Goal: Task Accomplishment & Management: Manage account settings

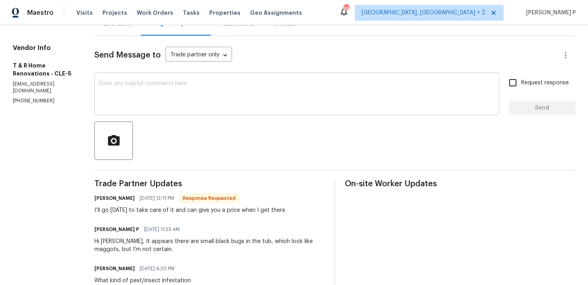
scroll to position [148, 0]
click at [200, 122] on div at bounding box center [334, 141] width 481 height 38
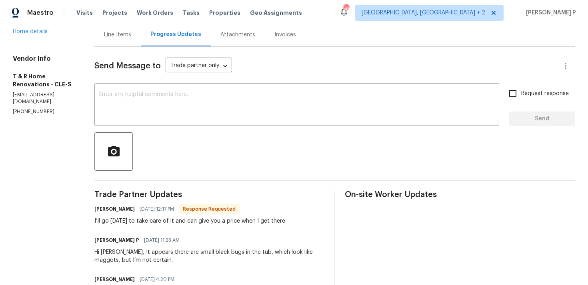
scroll to position [62, 0]
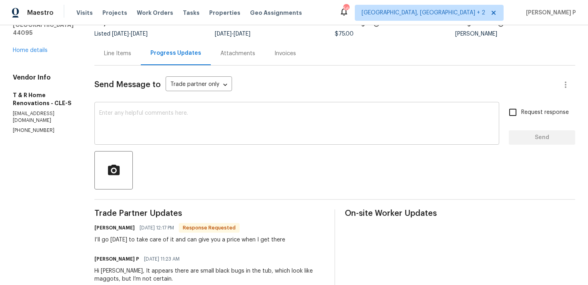
click at [200, 127] on textarea at bounding box center [296, 124] width 395 height 28
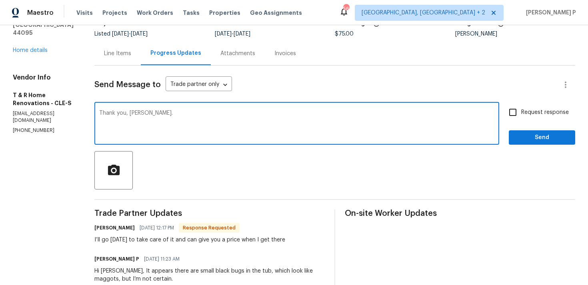
type textarea "Thank you, Tena."
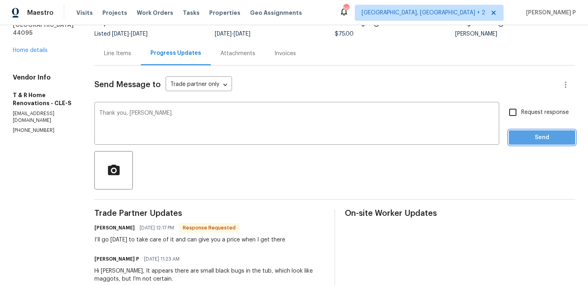
click at [532, 144] on button "Send" at bounding box center [542, 137] width 66 height 15
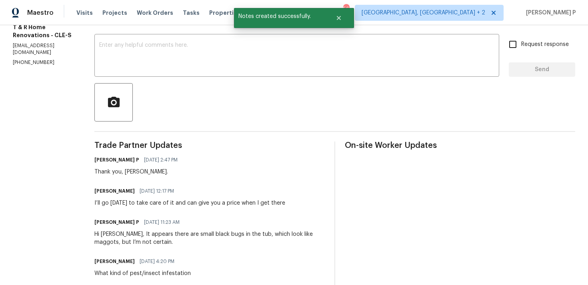
scroll to position [150, 0]
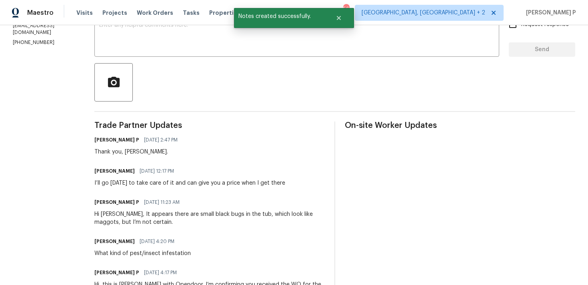
drag, startPoint x: 109, startPoint y: 183, endPoint x: 307, endPoint y: 185, distance: 197.4
click at [307, 185] on div "All work orders 30350 Powell Rd Willowick, OH 44095 Home details Vendor Info T …" at bounding box center [294, 109] width 588 height 468
copy div "I’ll go tomorrow to take care of it and can give you a price when I get there"
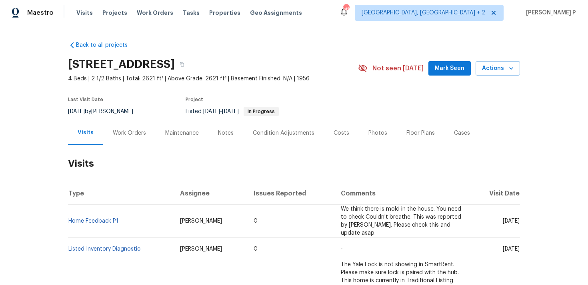
click at [122, 143] on div "Work Orders" at bounding box center [129, 133] width 52 height 24
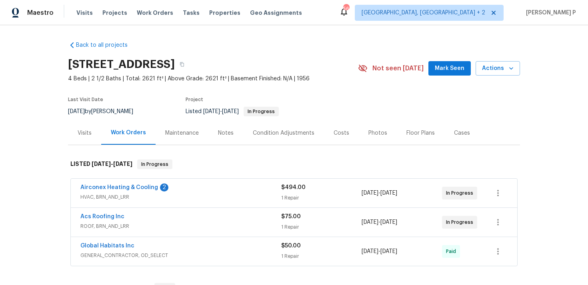
click at [122, 181] on div "Airconex Heating & Cooling 2 HVAC, BRN_AND_LRR $494.00 1 Repair [DATE] - [DATE]…" at bounding box center [294, 193] width 447 height 29
click at [122, 187] on link "Airconex Heating & Cooling" at bounding box center [119, 188] width 78 height 6
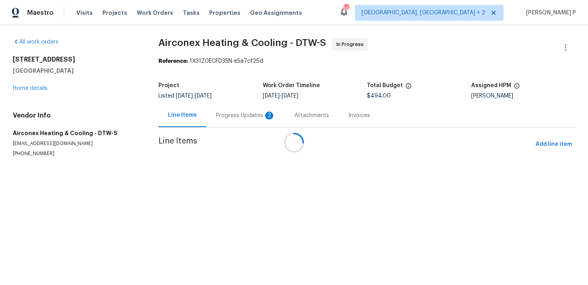
click at [217, 117] on div "Progress Updates 2" at bounding box center [245, 116] width 59 height 8
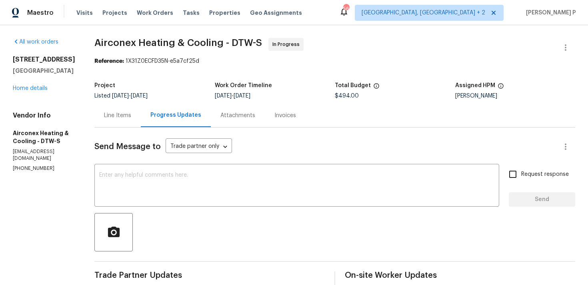
click at [114, 115] on div "Line Items" at bounding box center [117, 116] width 27 height 8
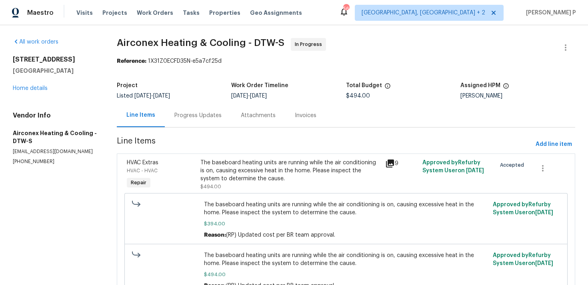
click at [230, 177] on div "The baseboard heating units are running while the air conditioning is on, causi…" at bounding box center [291, 171] width 180 height 24
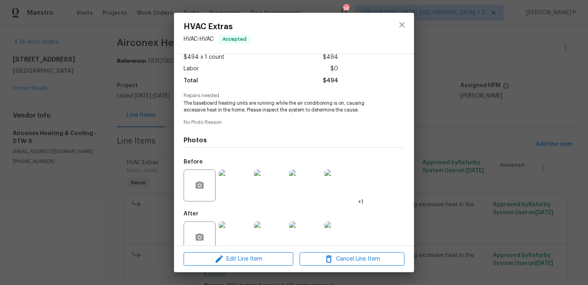
scroll to position [63, 0]
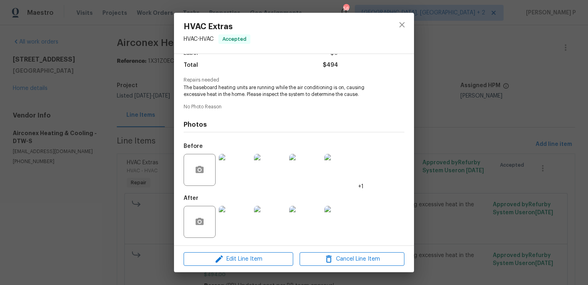
click at [234, 216] on img at bounding box center [235, 222] width 32 height 32
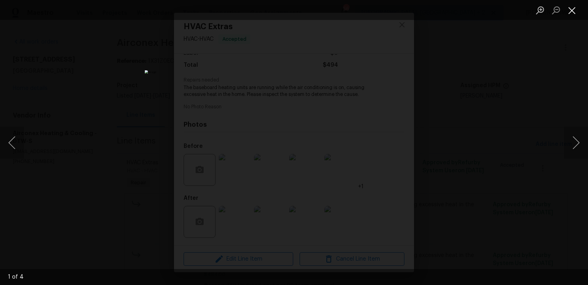
click at [571, 9] on button "Close lightbox" at bounding box center [572, 10] width 16 height 14
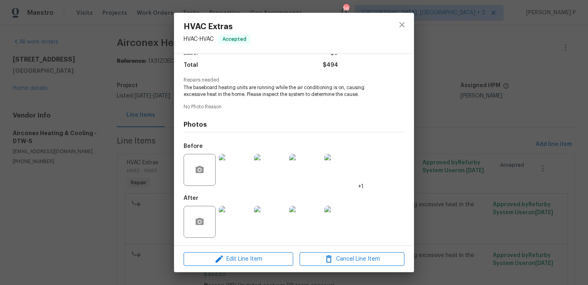
click at [239, 171] on img at bounding box center [235, 170] width 32 height 32
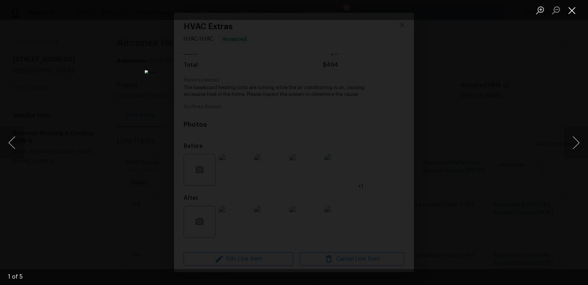
click at [573, 10] on button "Close lightbox" at bounding box center [572, 10] width 16 height 14
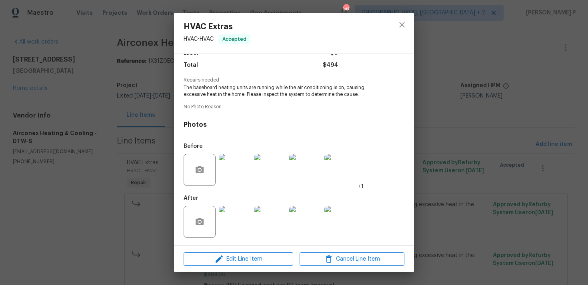
click at [239, 217] on img at bounding box center [235, 222] width 32 height 32
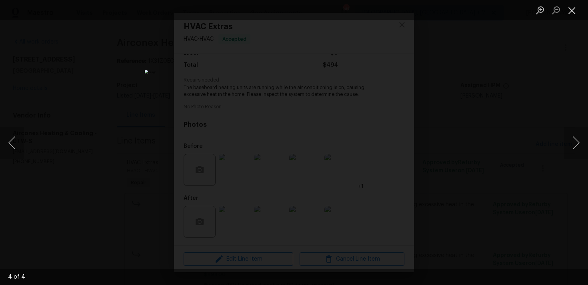
click at [572, 8] on button "Close lightbox" at bounding box center [572, 10] width 16 height 14
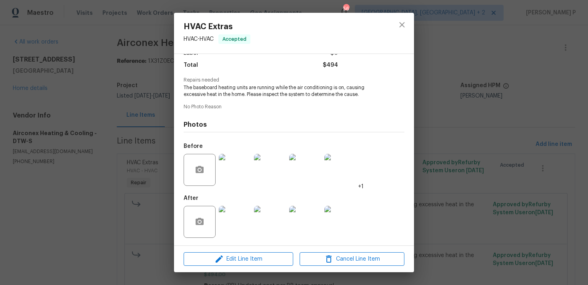
click at [271, 177] on img at bounding box center [270, 170] width 32 height 32
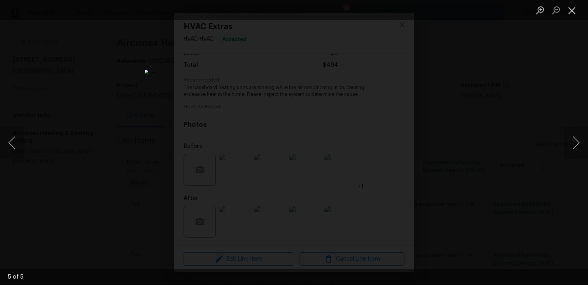
click at [571, 12] on button "Close lightbox" at bounding box center [572, 10] width 16 height 14
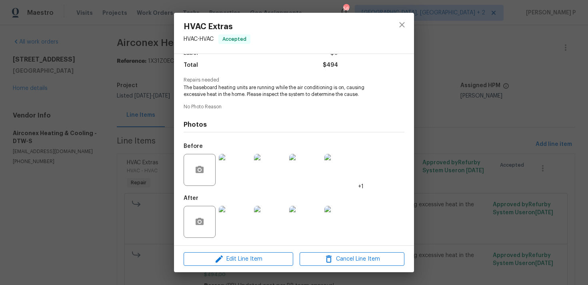
click at [240, 172] on img at bounding box center [235, 170] width 32 height 32
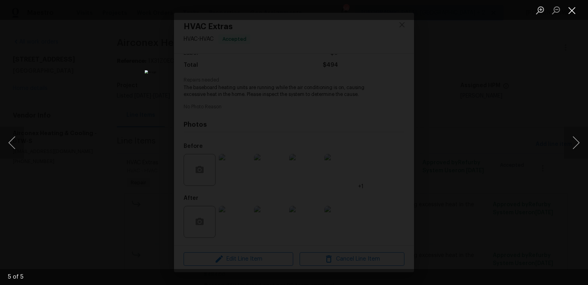
click at [568, 11] on button "Close lightbox" at bounding box center [572, 10] width 16 height 14
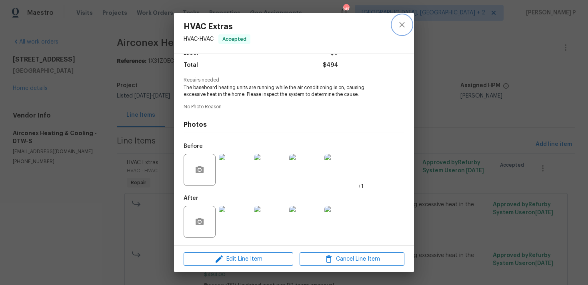
click at [404, 25] on icon "close" at bounding box center [402, 25] width 10 height 10
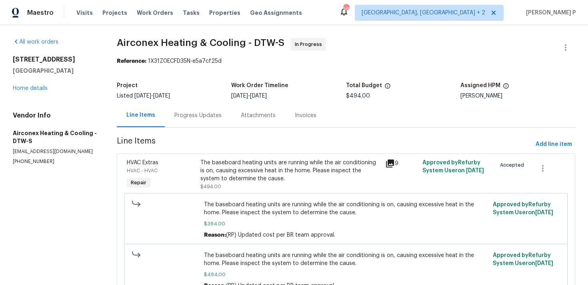
click at [198, 120] on div "Progress Updates" at bounding box center [198, 116] width 66 height 24
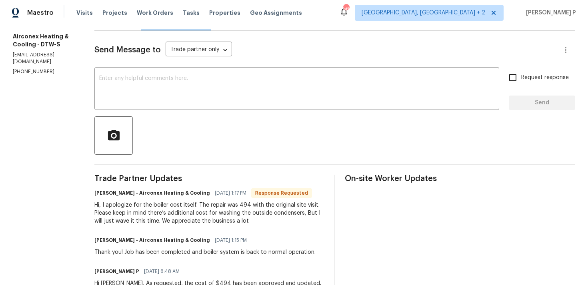
scroll to position [92, 0]
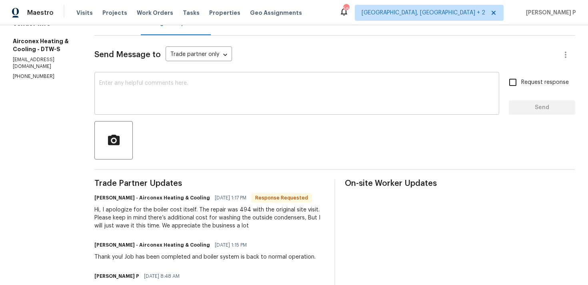
click at [239, 90] on textarea at bounding box center [296, 94] width 395 height 28
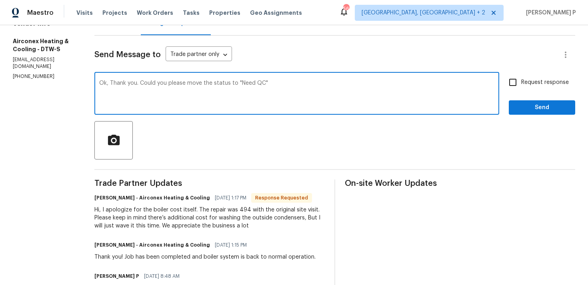
click at [293, 86] on textarea "Ok, Thank you. Could you please move the status to "Need QC"" at bounding box center [296, 94] width 395 height 28
type textarea "Ok, Thank you. Could you please move the status to "Need QC"?"
click at [518, 82] on input "Request response" at bounding box center [513, 82] width 17 height 17
checkbox input "true"
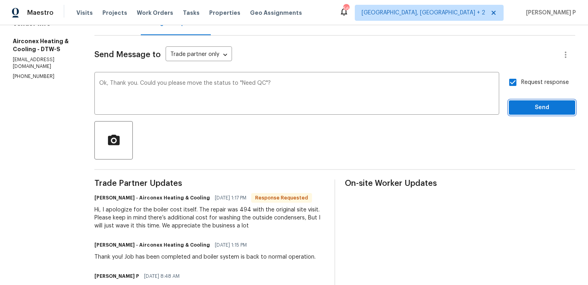
click at [527, 108] on span "Send" at bounding box center [543, 108] width 54 height 10
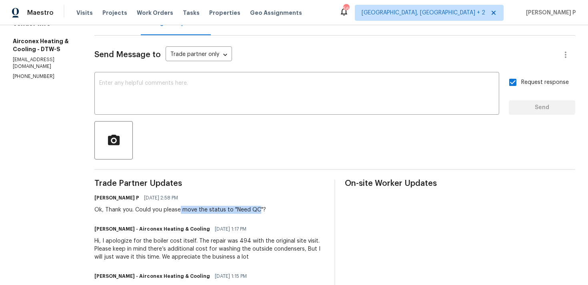
drag, startPoint x: 175, startPoint y: 211, endPoint x: 253, endPoint y: 210, distance: 78.1
click at [253, 210] on div "Ok, Thank you. Could you please move the status to "Need QC"?" at bounding box center [180, 210] width 172 height 8
copy div "move the status to "Need QC"
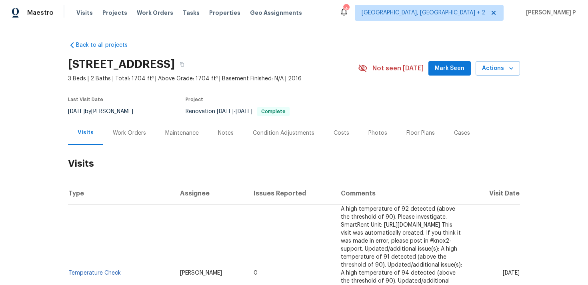
click at [122, 135] on div "Work Orders" at bounding box center [129, 133] width 33 height 8
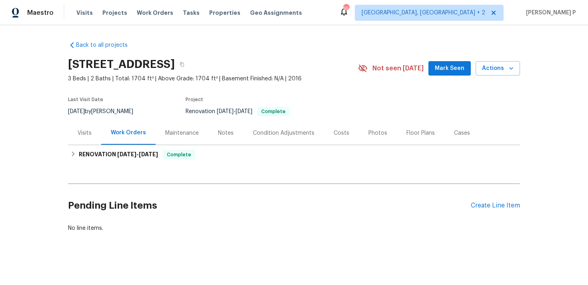
scroll to position [2, 0]
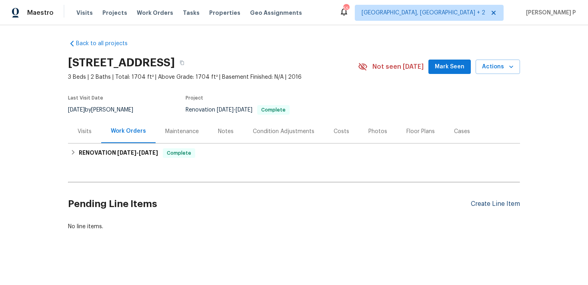
click at [485, 204] on div "Create Line Item" at bounding box center [495, 205] width 49 height 8
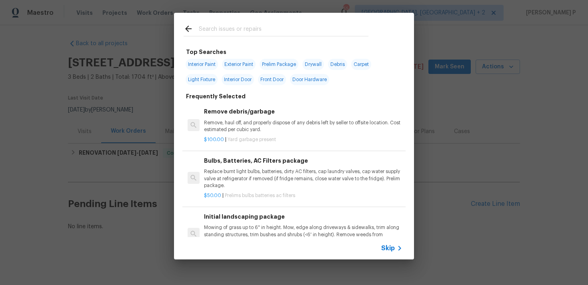
click at [391, 244] on div "Skip" at bounding box center [392, 249] width 23 height 10
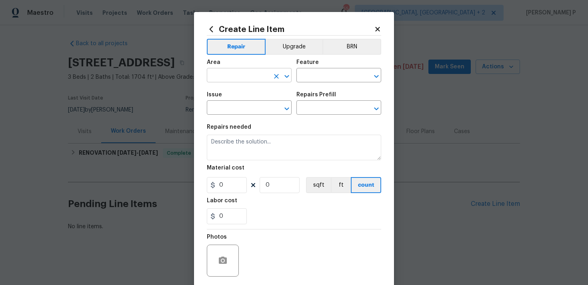
click at [262, 80] on input "text" at bounding box center [238, 76] width 62 height 12
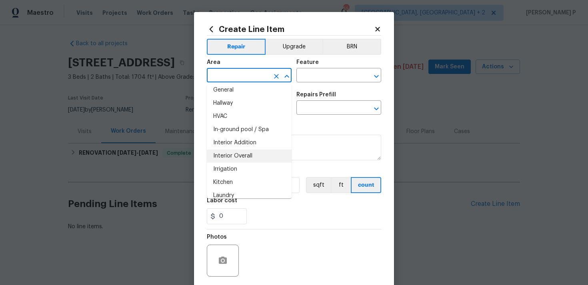
scroll to position [271, 0]
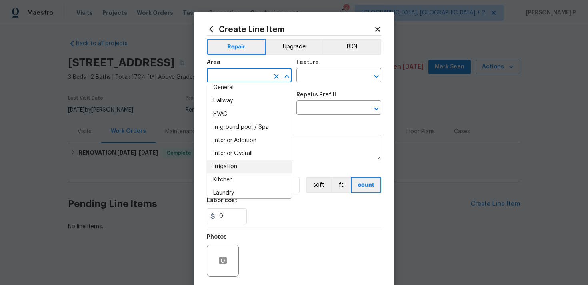
click at [243, 161] on li "Irrigation" at bounding box center [249, 167] width 85 height 13
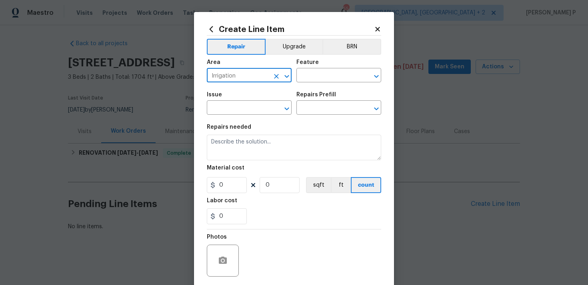
click at [289, 82] on div "Irrigation ​" at bounding box center [249, 76] width 85 height 12
click at [289, 76] on icon "Open" at bounding box center [287, 76] width 4 height 3
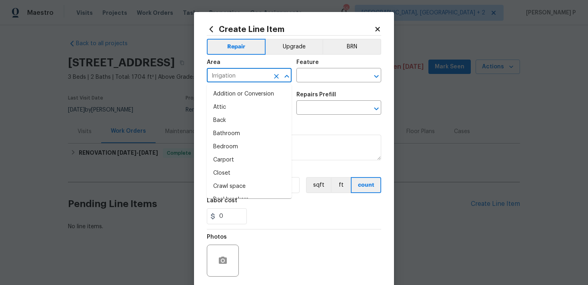
scroll to position [246, 0]
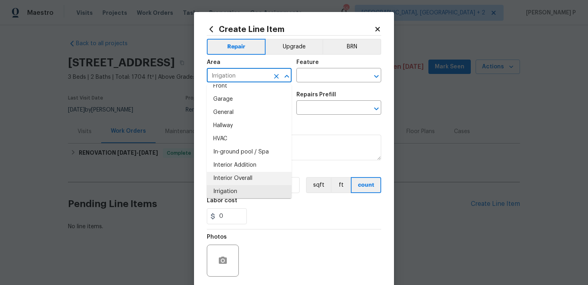
click at [247, 180] on li "Interior Overall" at bounding box center [249, 178] width 85 height 13
type input "Interior Overall"
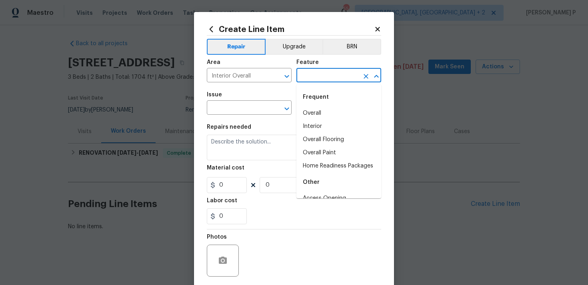
click at [323, 75] on input "text" at bounding box center [328, 76] width 62 height 12
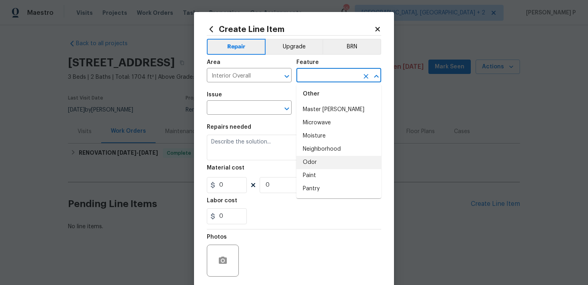
click at [314, 161] on li "Odor" at bounding box center [339, 162] width 85 height 13
type input "Odor"
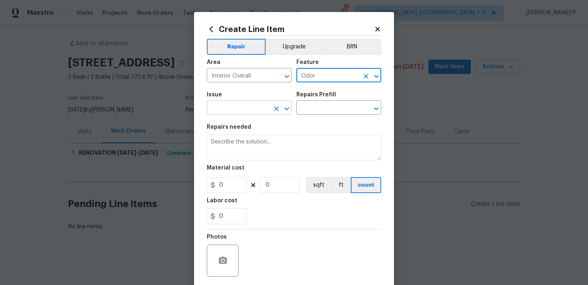
click at [288, 109] on icon "Open" at bounding box center [287, 108] width 4 height 3
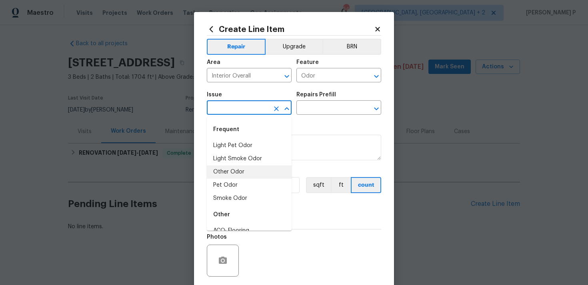
click at [244, 172] on li "Other Odor" at bounding box center [249, 172] width 85 height 13
type input "Other Odor"
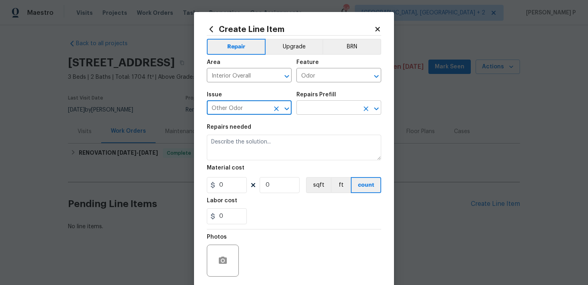
click at [305, 113] on input "text" at bounding box center [328, 108] width 62 height 12
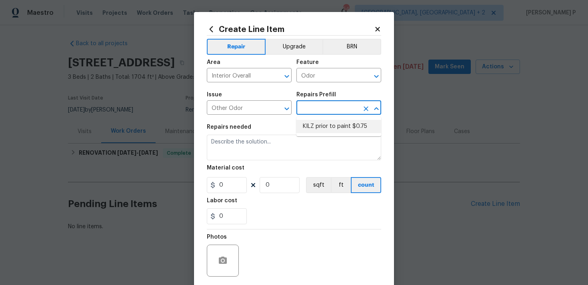
click at [311, 128] on li "KILZ prior to paint $0.75" at bounding box center [339, 126] width 85 height 13
type input "KILZ prior to paint $0.75"
type textarea "OD Odor Protocol: Full Interior priming with KILZ prior to paint"
type input "1"
type input "0.75"
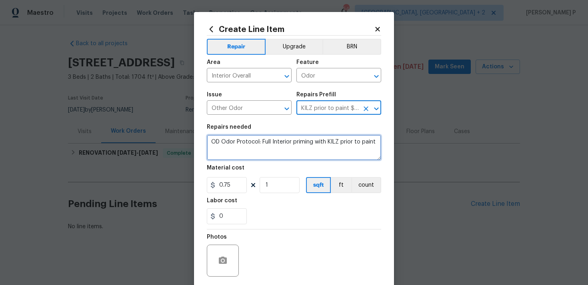
click at [285, 143] on textarea "OD Odor Protocol: Full Interior priming with KILZ prior to paint" at bounding box center [294, 148] width 175 height 26
paste textarea "Received feedback that there a horrible urine smell throughout the entire house…"
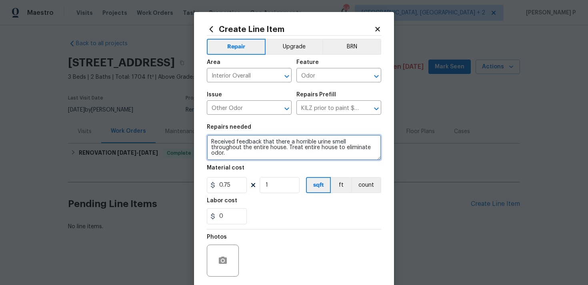
type textarea "Received feedback that there a horrible urine smell throughout the entire house…"
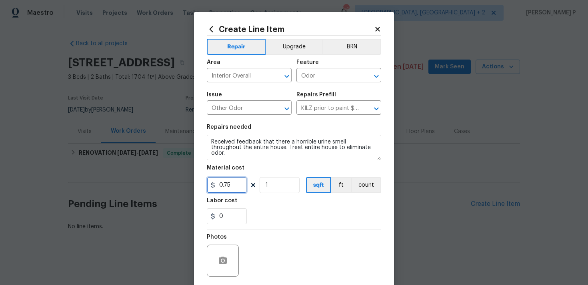
click at [233, 185] on input "0.75" at bounding box center [227, 185] width 40 height 16
type input "75"
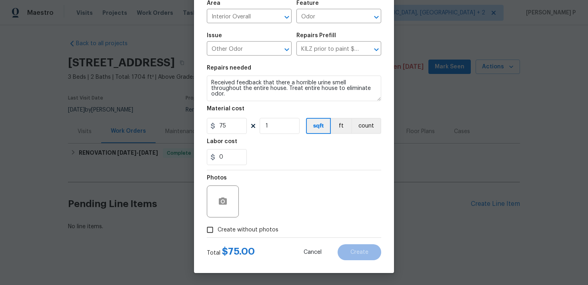
click at [209, 231] on input "Create without photos" at bounding box center [210, 230] width 15 height 15
checkbox input "true"
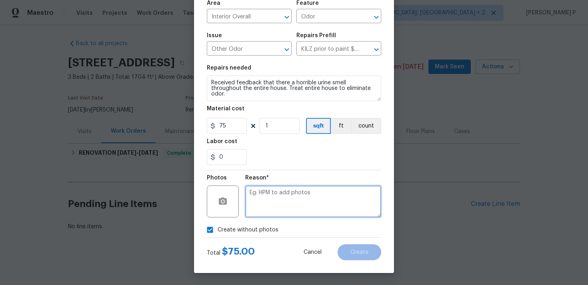
click at [274, 212] on textarea at bounding box center [313, 202] width 136 height 32
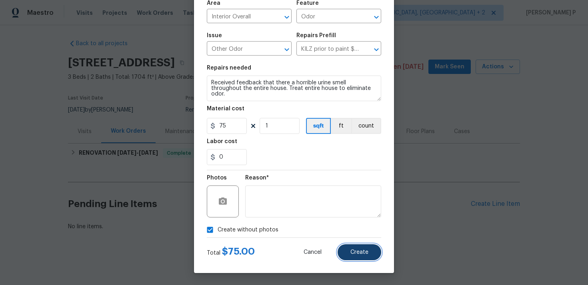
click at [348, 245] on button "Create" at bounding box center [360, 253] width 44 height 16
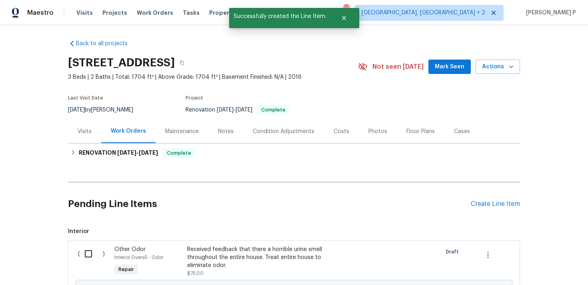
click at [90, 251] on input "checkbox" at bounding box center [91, 254] width 23 height 17
checkbox input "true"
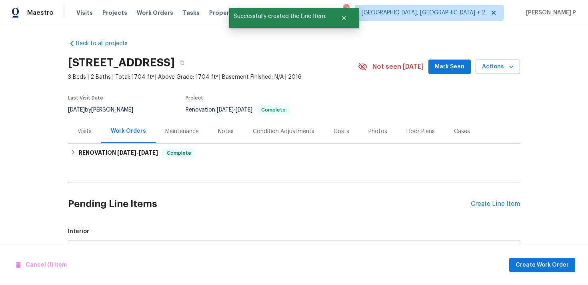
scroll to position [101, 0]
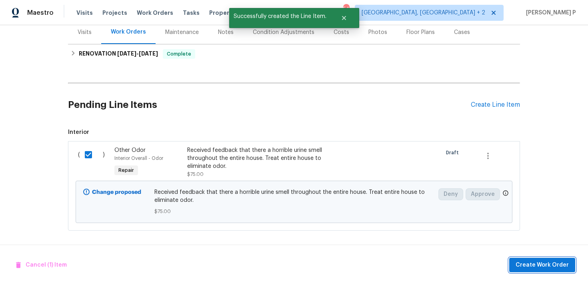
click at [531, 264] on span "Create Work Order" at bounding box center [542, 266] width 53 height 10
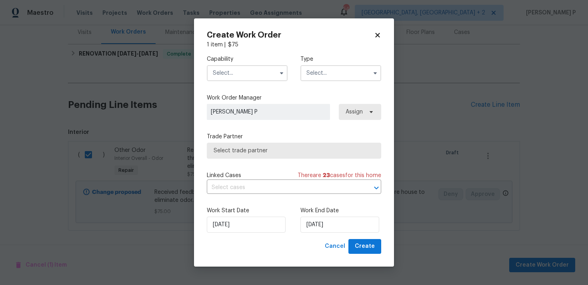
click at [329, 71] on input "text" at bounding box center [341, 73] width 81 height 16
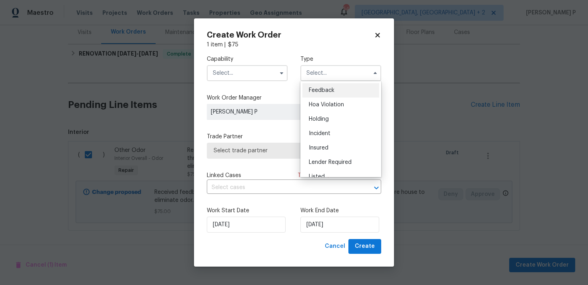
click at [329, 91] on span "Feedback" at bounding box center [322, 91] width 26 height 6
type input "Feedback"
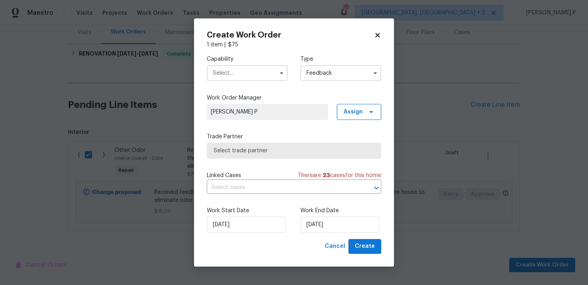
click at [247, 77] on input "text" at bounding box center [247, 73] width 81 height 16
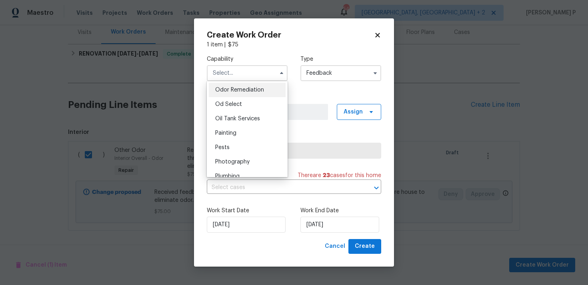
click at [247, 86] on div "Odor Remediation" at bounding box center [247, 90] width 77 height 14
type input "Odor Remediation"
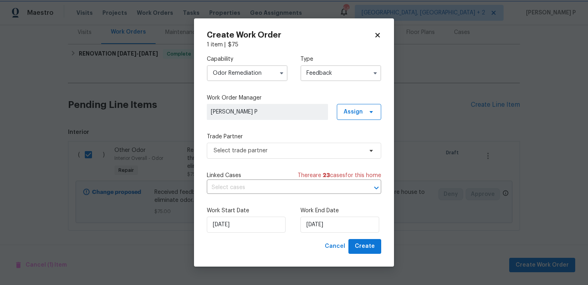
scroll to position [615, 0]
click at [292, 159] on div "Capability Odor Remediation Type Feedback Work Order Manager Ramyasri P Assign …" at bounding box center [294, 144] width 175 height 191
click at [293, 152] on span "Select trade partner" at bounding box center [288, 151] width 149 height 8
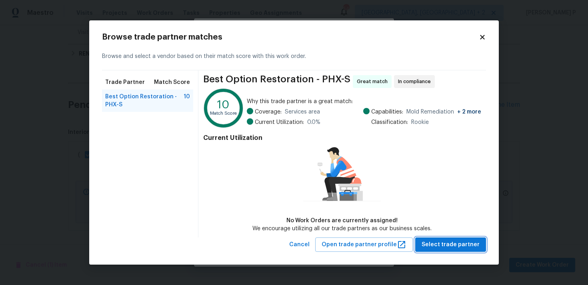
click at [432, 238] on button "Select trade partner" at bounding box center [451, 245] width 71 height 15
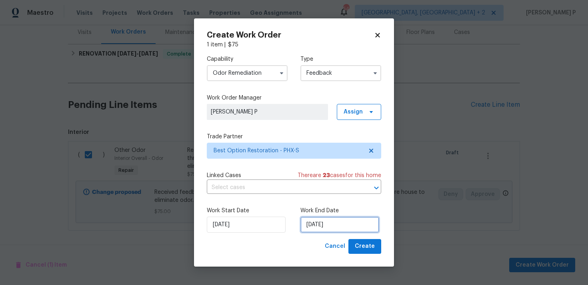
click at [349, 226] on input "20/08/2025" at bounding box center [340, 225] width 79 height 16
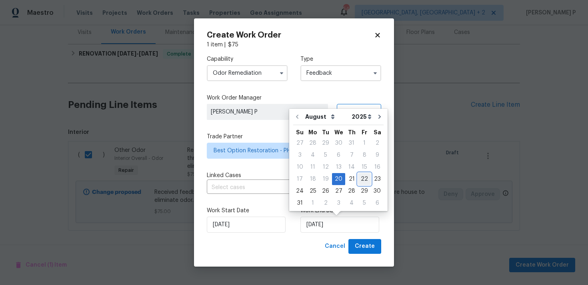
click at [362, 180] on div "22" at bounding box center [364, 179] width 13 height 11
type input "22/08/2025"
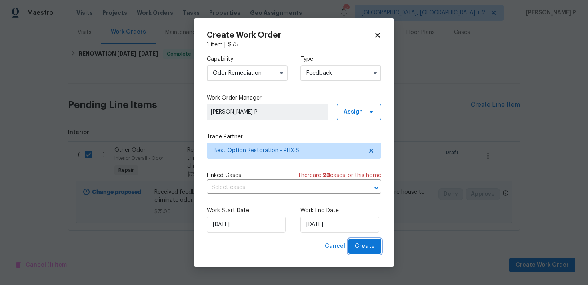
click at [365, 249] on span "Create" at bounding box center [365, 247] width 20 height 10
checkbox input "false"
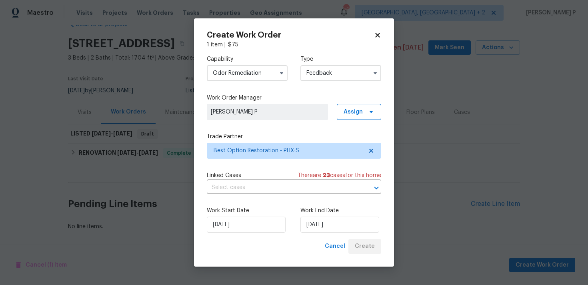
scroll to position [21, 0]
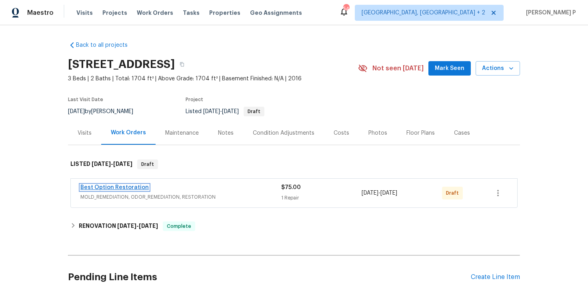
click at [103, 187] on link "Best Option Restoration" at bounding box center [114, 188] width 68 height 6
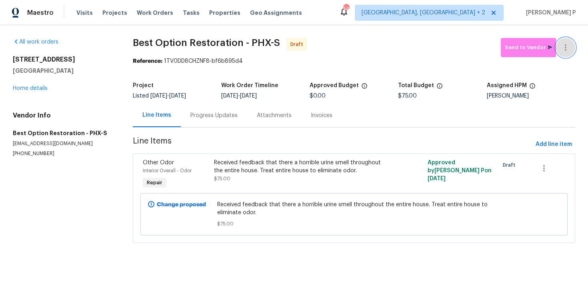
click at [569, 41] on button "button" at bounding box center [565, 47] width 19 height 19
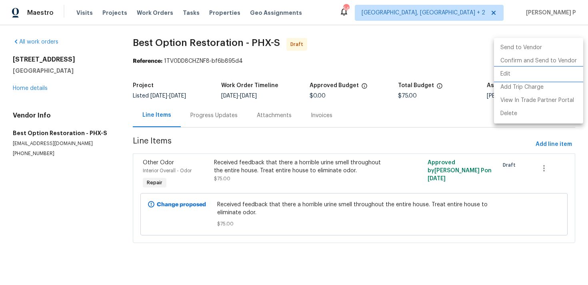
click at [528, 74] on li "Edit" at bounding box center [538, 74] width 89 height 13
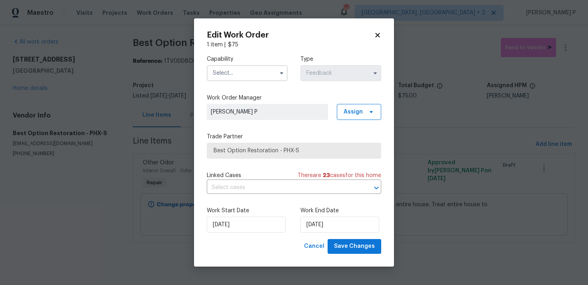
click at [249, 73] on input "text" at bounding box center [247, 73] width 81 height 16
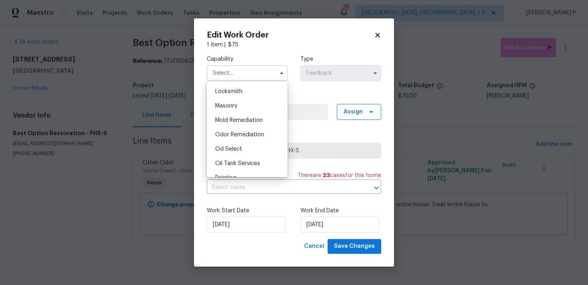
scroll to position [586, 0]
click at [230, 132] on span "Odor Remediation" at bounding box center [239, 134] width 49 height 6
type input "Odor Remediation"
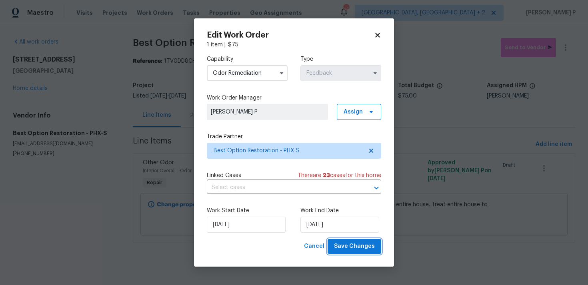
click at [347, 247] on span "Save Changes" at bounding box center [354, 247] width 41 height 10
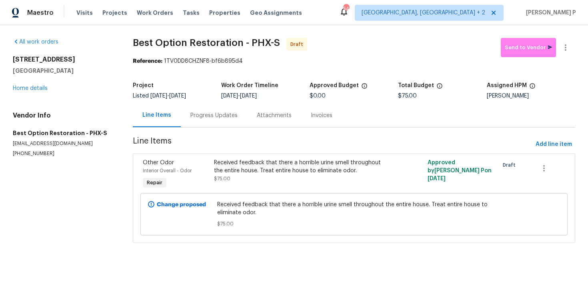
click at [217, 115] on div "Progress Updates" at bounding box center [214, 116] width 47 height 8
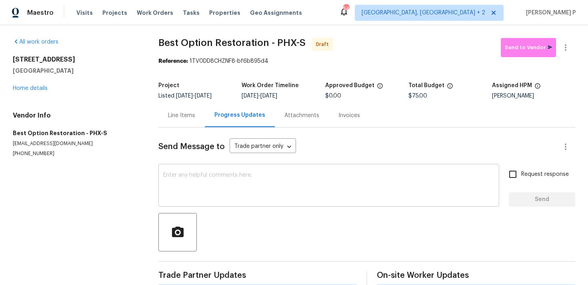
click at [220, 187] on textarea at bounding box center [328, 187] width 331 height 28
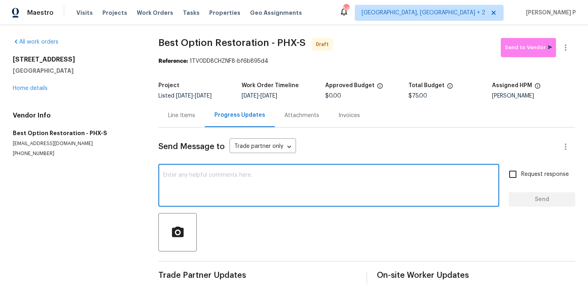
paste textarea "Hi, this is Ramyasri with Opendoor. I’m confirming you received the WO for the …"
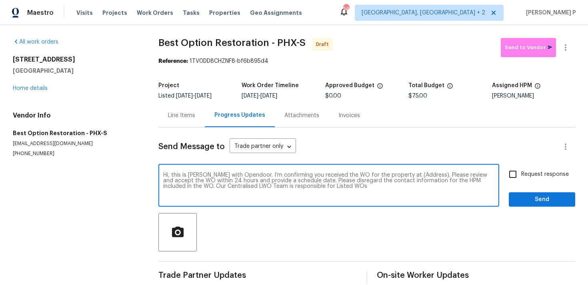
drag, startPoint x: 401, startPoint y: 175, endPoint x: 426, endPoint y: 174, distance: 24.8
click at [426, 174] on textarea "Hi, this is Ramyasri with Opendoor. I’m confirming you received the WO for the …" at bounding box center [328, 187] width 331 height 28
paste textarea "10531 E Nopal Ave, Mesa, AZ 85209"
type textarea "Hi, this is Ramyasri with Opendoor. I’m confirming you received the WO for the …"
click at [522, 171] on input "Request response" at bounding box center [513, 174] width 17 height 17
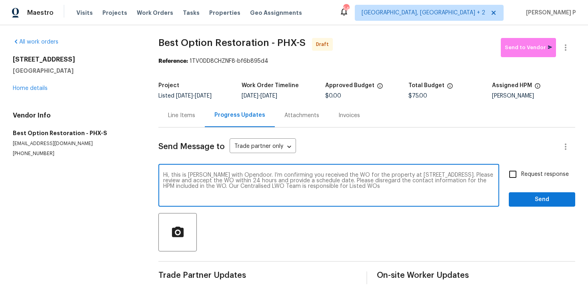
checkbox input "true"
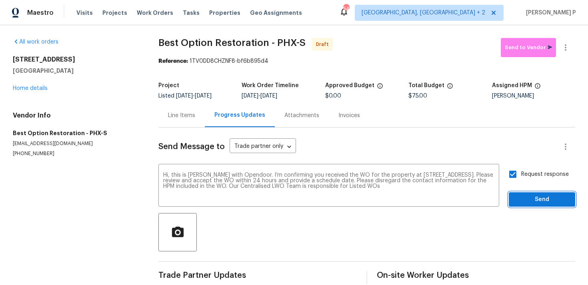
click at [529, 207] on button "Send" at bounding box center [542, 200] width 66 height 15
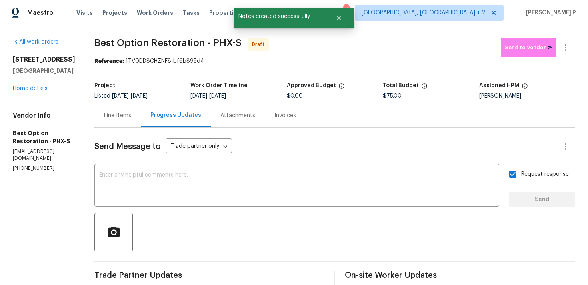
click at [404, 250] on div at bounding box center [334, 232] width 481 height 38
click at [564, 46] on icon "button" at bounding box center [566, 48] width 10 height 10
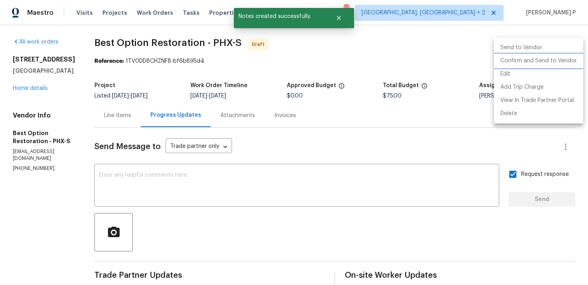
click at [518, 62] on li "Confirm and Send to Vendor" at bounding box center [538, 60] width 89 height 13
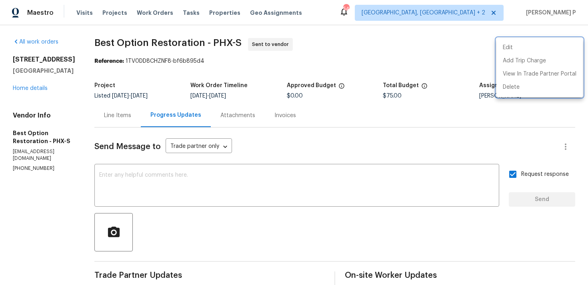
click at [282, 232] on div at bounding box center [294, 142] width 588 height 285
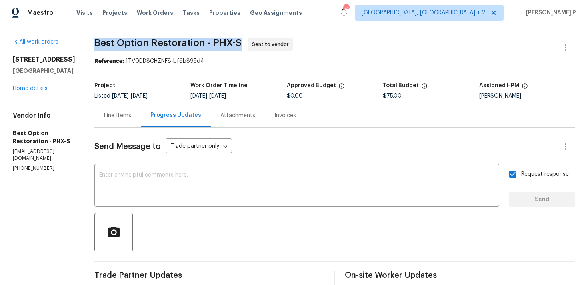
drag, startPoint x: 95, startPoint y: 40, endPoint x: 244, endPoint y: 39, distance: 149.3
click at [244, 39] on span "Best Option Restoration - PHX-S Sent to vendor" at bounding box center [325, 47] width 462 height 19
copy span "Best Option Restoration - PHX-S"
click at [216, 92] on div "Work Order Timeline" at bounding box center [239, 88] width 96 height 10
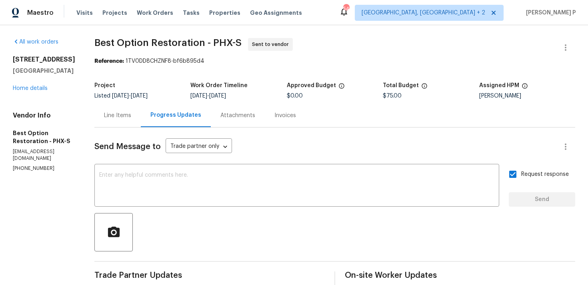
click at [142, 71] on section "Best Option Restoration - PHX-S Sent to vendor Reference: 1TV0DD8CHZNF8-bf6b895…" at bounding box center [334, 189] width 481 height 302
drag, startPoint x: 125, startPoint y: 60, endPoint x: 219, endPoint y: 61, distance: 94.5
click at [219, 61] on div "Reference: 1TV0DD8CHZNF8-bf6b895d4" at bounding box center [334, 61] width 481 height 8
copy div "1TV0DD8CHZNF8-bf6b895d4"
click at [135, 42] on span "Best Option Restoration - PHX-S" at bounding box center [167, 43] width 147 height 10
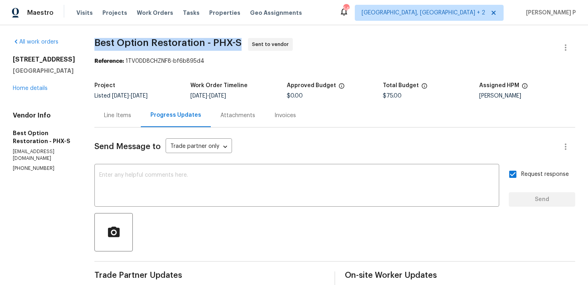
drag, startPoint x: 91, startPoint y: 41, endPoint x: 240, endPoint y: 44, distance: 149.3
click at [240, 44] on div "All work orders 10531 E Nopal Ave Mesa, AZ 85209 Home details Vendor Info Best …" at bounding box center [294, 188] width 588 height 327
copy span "Best Option Restoration - PHX-S"
click at [119, 113] on div "Line Items" at bounding box center [117, 116] width 27 height 8
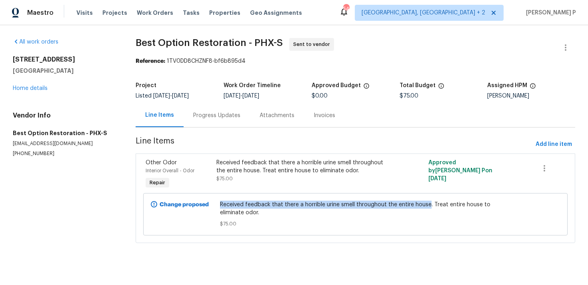
drag, startPoint x: 221, startPoint y: 204, endPoint x: 431, endPoint y: 207, distance: 209.8
click at [431, 207] on div "Received feedback that there a horrible urine smell throughout the entire house…" at bounding box center [356, 215] width 276 height 32
copy span "Received feedback that there a horrible urine smell throughout the entire house"
